Goal: Find specific page/section: Find specific page/section

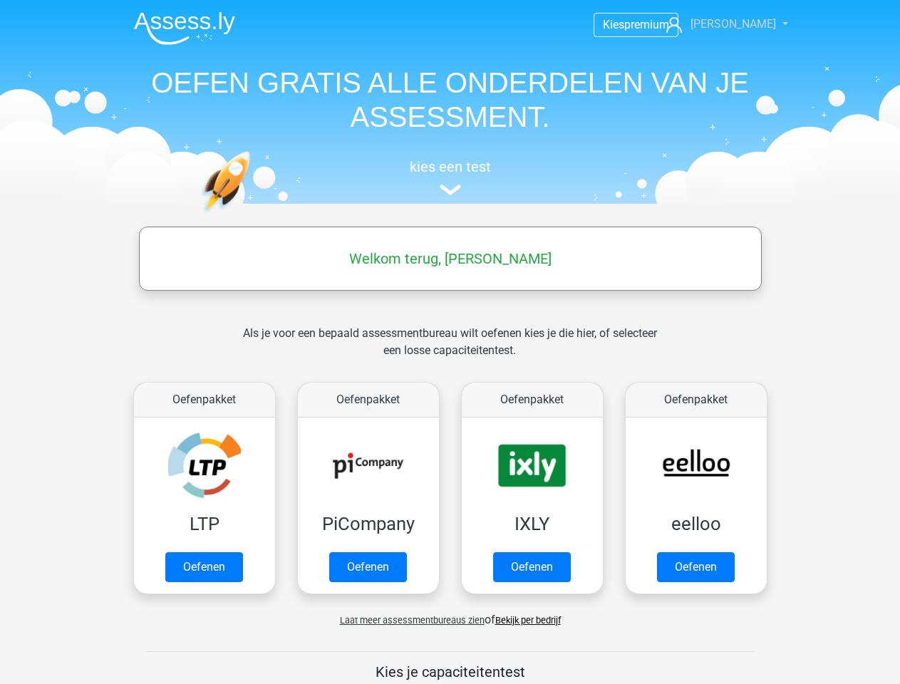
click at [736, 24] on span "Sharon" at bounding box center [732, 24] width 85 height 14
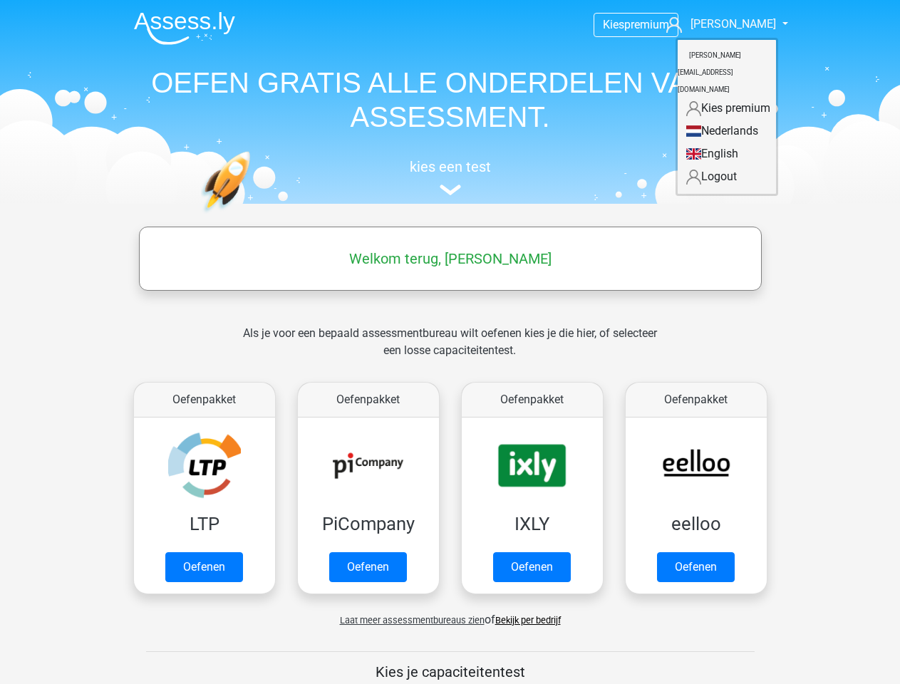
click at [408, 620] on span "Laat meer assessmentbureaus zien" at bounding box center [412, 620] width 145 height 11
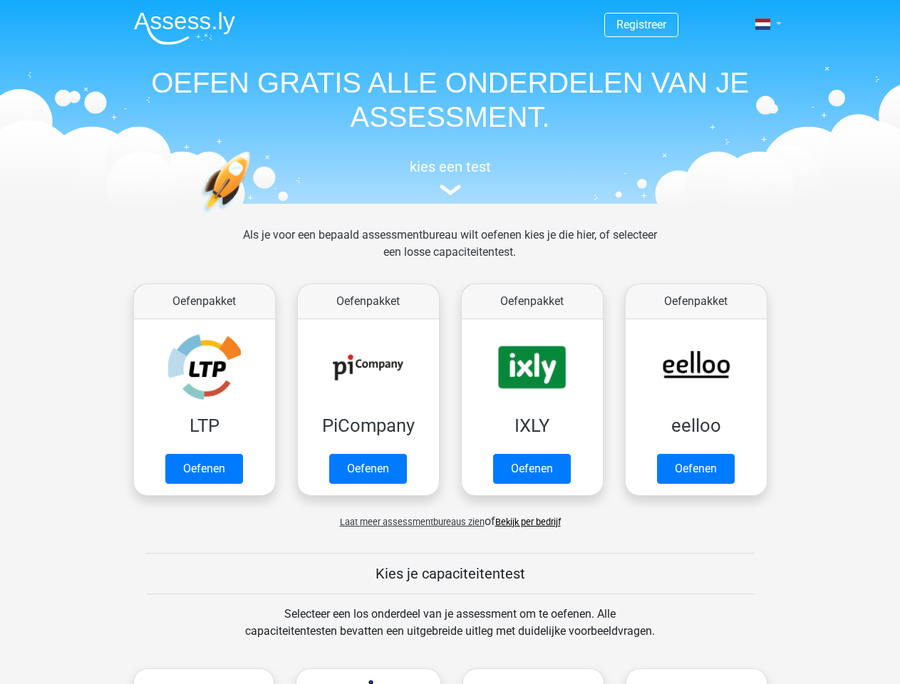
click at [764, 24] on span at bounding box center [762, 24] width 15 height 11
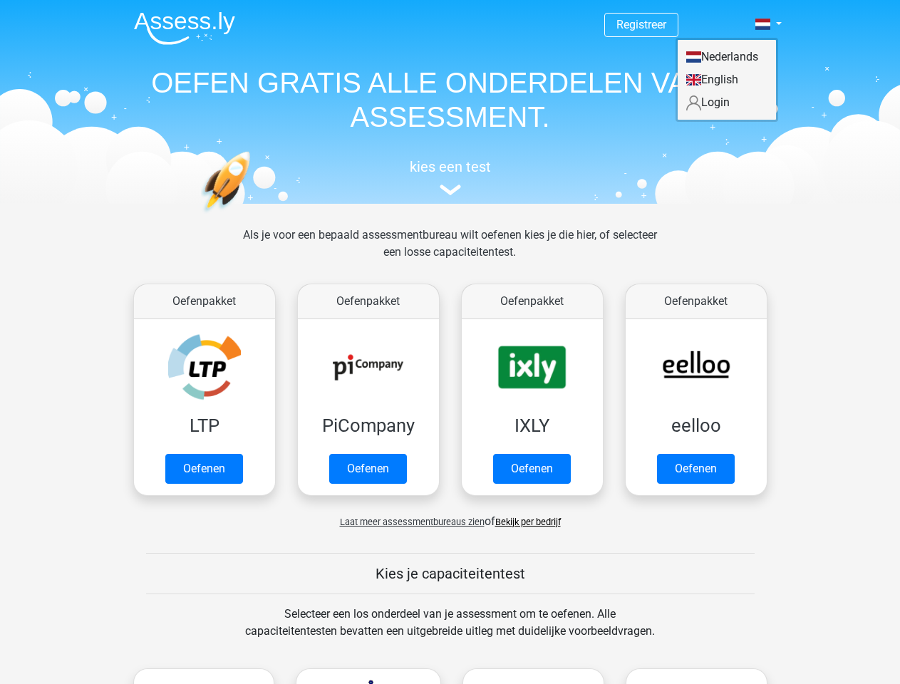
click at [408, 521] on span "Laat meer assessmentbureaus zien" at bounding box center [412, 521] width 145 height 11
